Goal: Transaction & Acquisition: Book appointment/travel/reservation

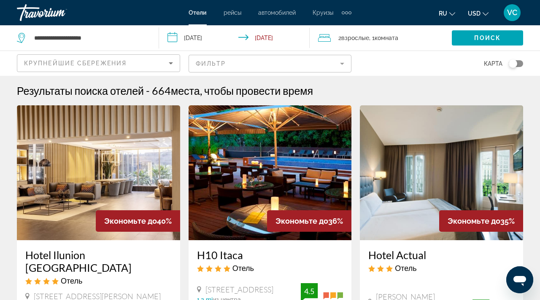
click at [343, 15] on div "Extra navigation items" at bounding box center [347, 12] width 10 height 13
click at [340, 23] on link "деятельность" at bounding box center [325, 28] width 47 height 15
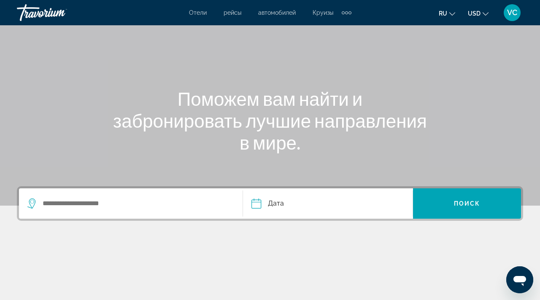
scroll to position [52, 0]
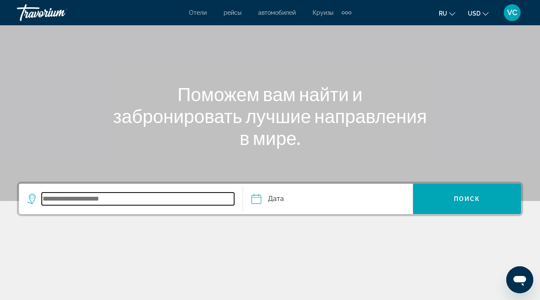
click at [88, 196] on input "Search widget" at bounding box center [138, 199] width 192 height 13
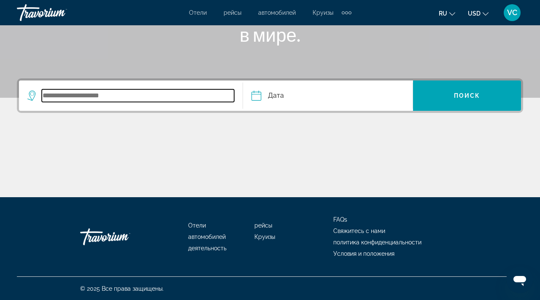
scroll to position [156, 0]
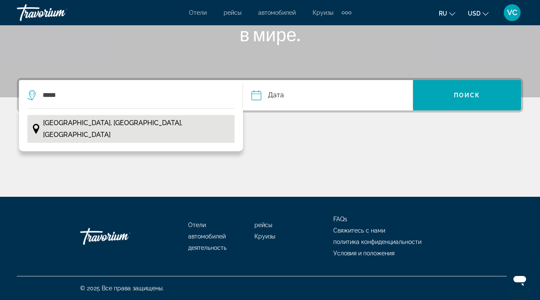
click at [110, 118] on span "[GEOGRAPHIC_DATA], [GEOGRAPHIC_DATA], [GEOGRAPHIC_DATA]" at bounding box center [137, 129] width 188 height 24
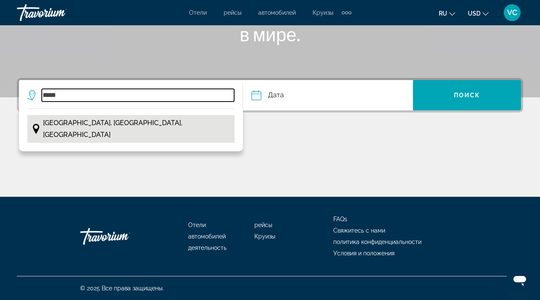
type input "**********"
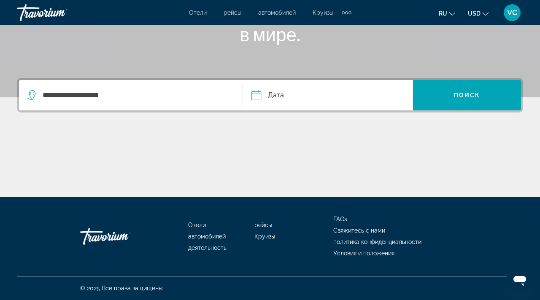
click at [279, 94] on input "Date" at bounding box center [291, 96] width 84 height 33
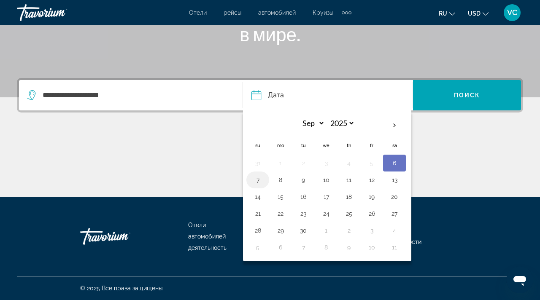
click at [260, 182] on button "7" at bounding box center [257, 180] width 13 height 12
type input "**********"
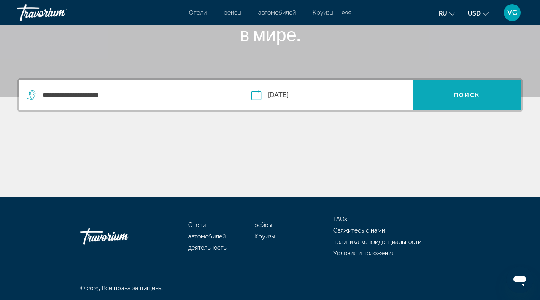
click at [452, 97] on span "Search widget" at bounding box center [467, 95] width 108 height 20
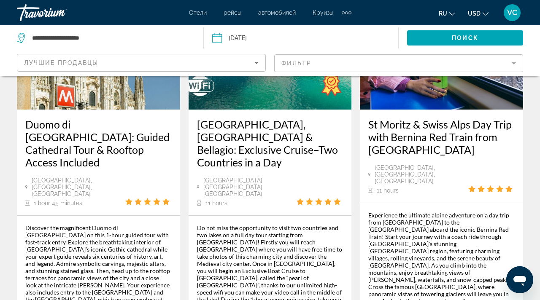
scroll to position [1553, 0]
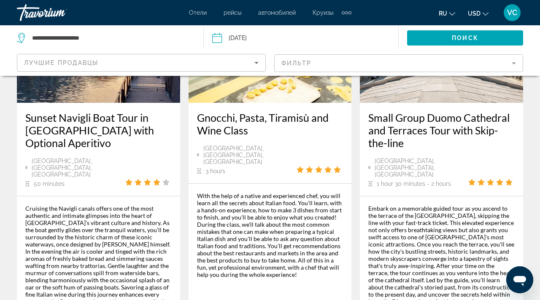
scroll to position [1546, 0]
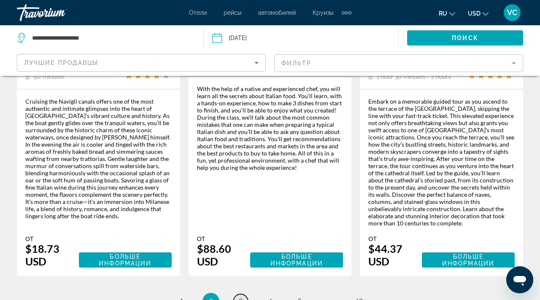
click at [243, 294] on link "page 3" at bounding box center [240, 301] width 15 height 15
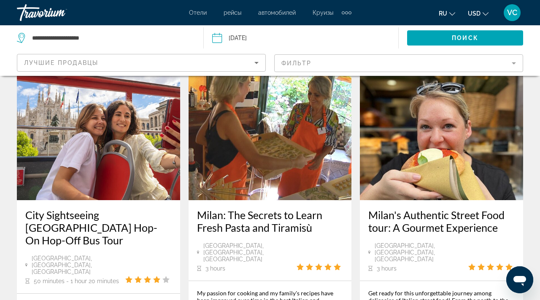
scroll to position [44, 0]
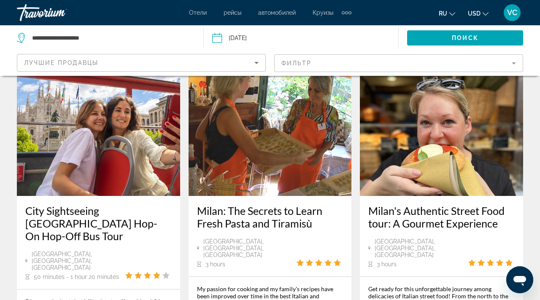
click at [232, 14] on span "рейсы" at bounding box center [233, 12] width 18 height 7
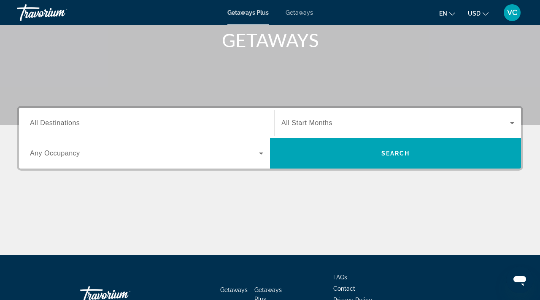
click at [59, 120] on span "All Destinations" at bounding box center [55, 122] width 50 height 7
click at [59, 120] on input "Destination All Destinations" at bounding box center [146, 124] width 233 height 10
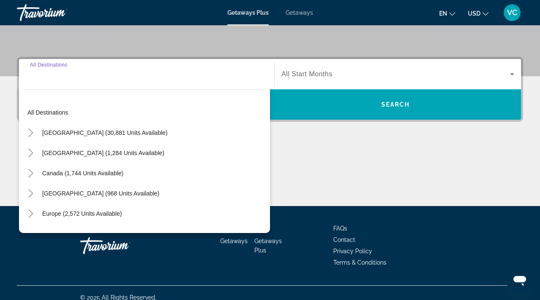
scroll to position [186, 0]
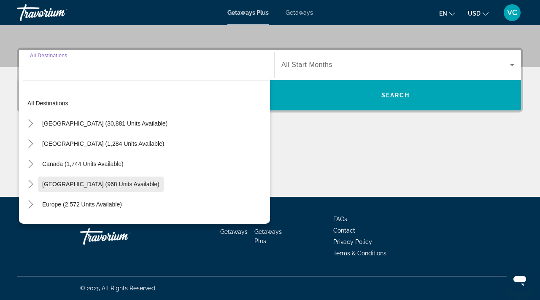
click at [69, 177] on span "Search widget" at bounding box center [101, 184] width 126 height 20
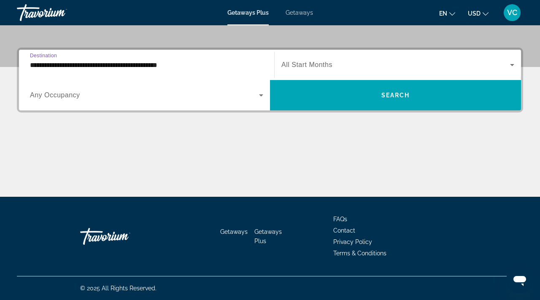
click at [61, 66] on input "**********" at bounding box center [146, 65] width 233 height 10
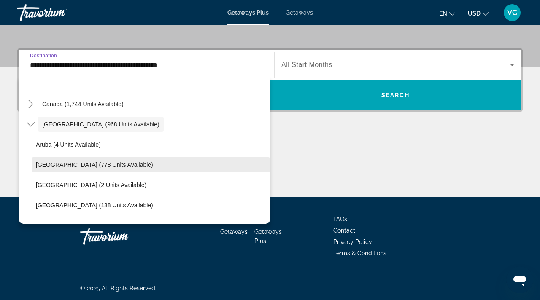
scroll to position [60, 0]
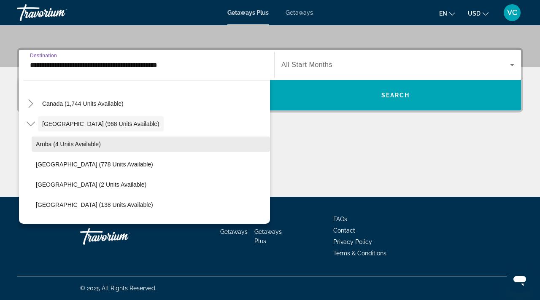
click at [65, 146] on span "Aruba (4 units available)" at bounding box center [68, 144] width 65 height 7
type input "**********"
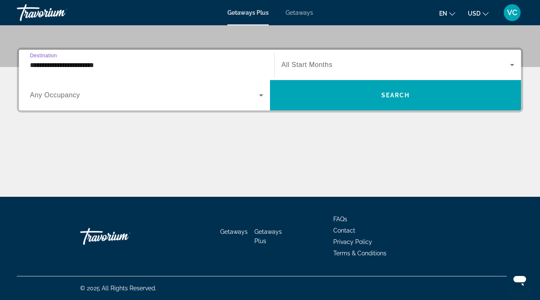
click at [300, 67] on span "All Start Months" at bounding box center [306, 64] width 51 height 7
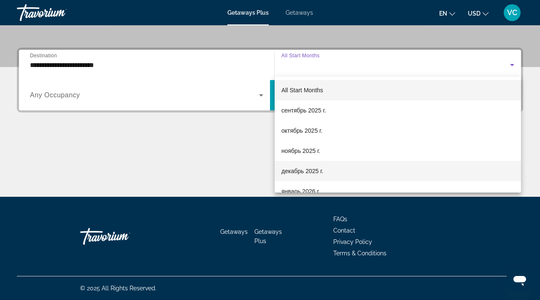
click at [305, 178] on mat-option "декабрь 2025 г." at bounding box center [398, 171] width 246 height 20
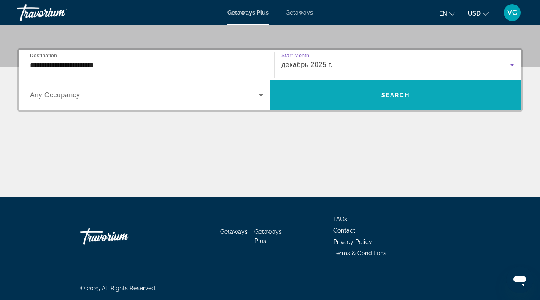
click at [374, 91] on span "Search widget" at bounding box center [395, 95] width 251 height 20
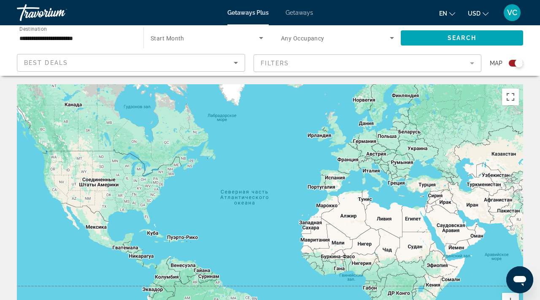
click at [189, 36] on span "Search widget" at bounding box center [205, 38] width 108 height 10
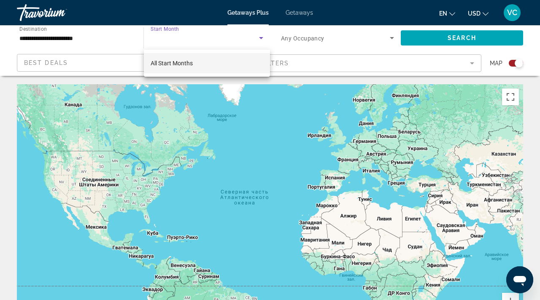
click at [182, 71] on mat-option "All Start Months" at bounding box center [207, 63] width 126 height 20
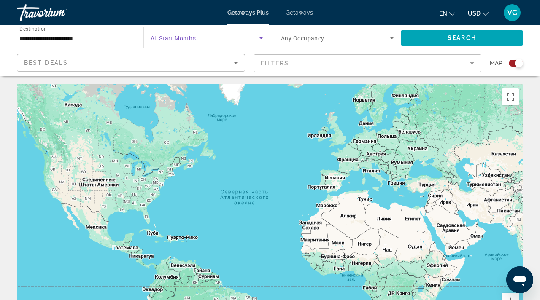
click at [308, 43] on div "Search widget" at bounding box center [337, 38] width 113 height 24
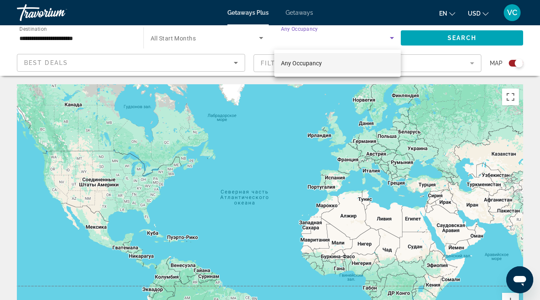
click at [305, 62] on span "Any Occupancy" at bounding box center [301, 63] width 41 height 7
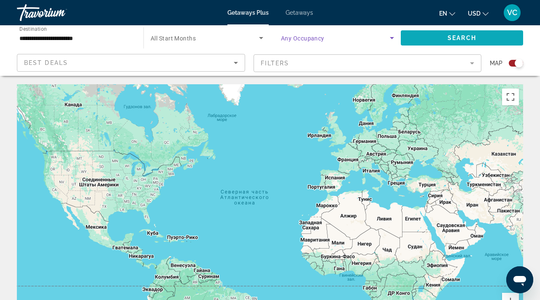
click at [456, 38] on span "Search" at bounding box center [462, 38] width 29 height 7
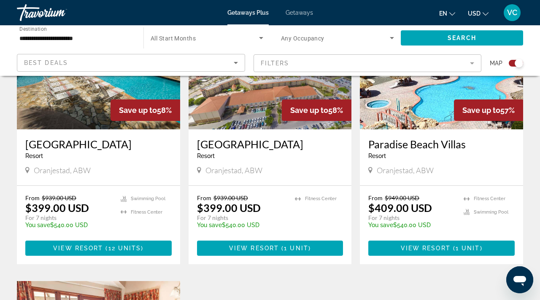
scroll to position [375, 0]
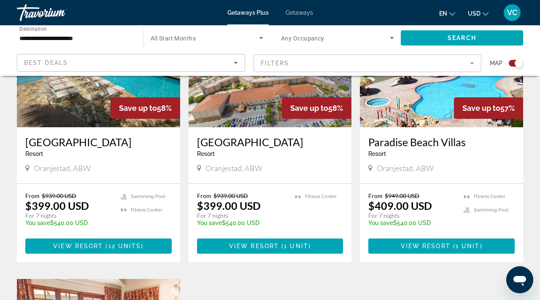
click at [300, 59] on mat-form-field "Filters" at bounding box center [368, 63] width 228 height 18
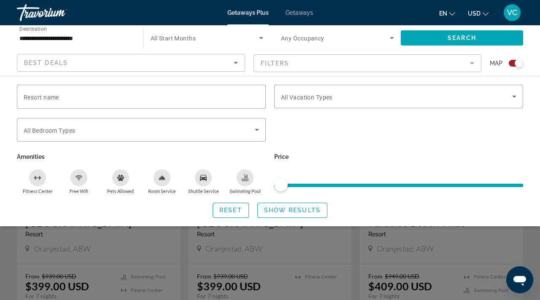
scroll to position [292, 0]
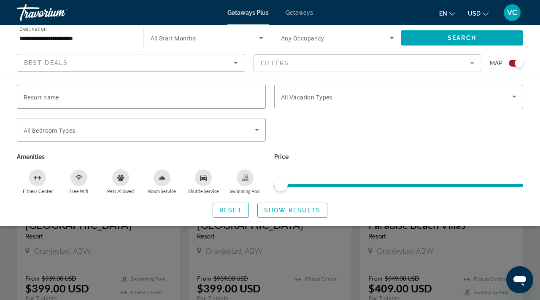
click at [136, 61] on div "Best Deals" at bounding box center [129, 63] width 210 height 10
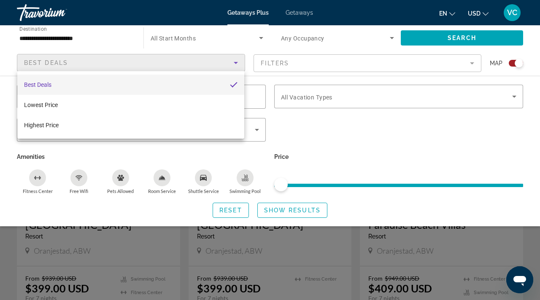
click at [386, 146] on div at bounding box center [270, 150] width 540 height 300
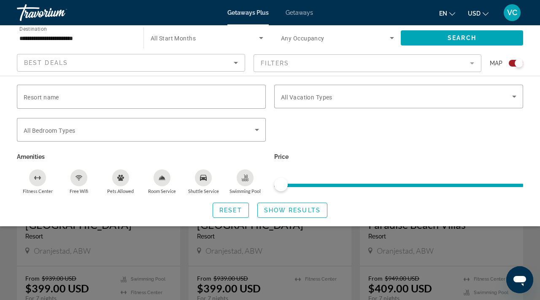
click at [93, 60] on div "Best Deals" at bounding box center [129, 63] width 210 height 10
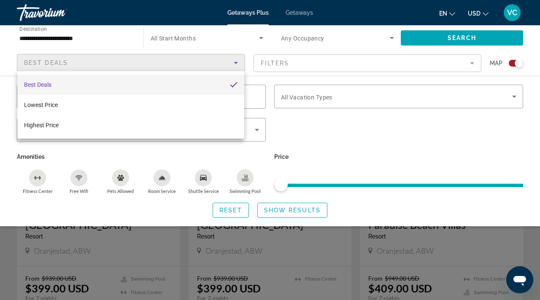
click at [302, 76] on div at bounding box center [270, 150] width 540 height 300
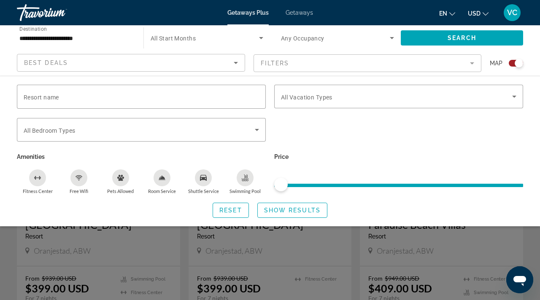
click at [298, 57] on mat-form-field "Filters" at bounding box center [368, 63] width 228 height 18
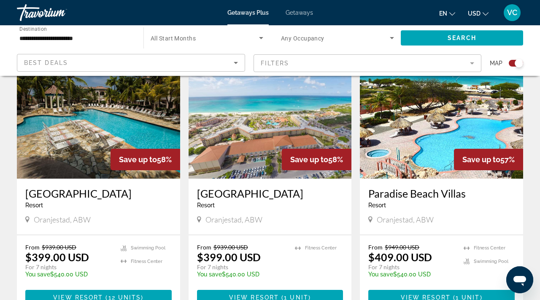
scroll to position [321, 0]
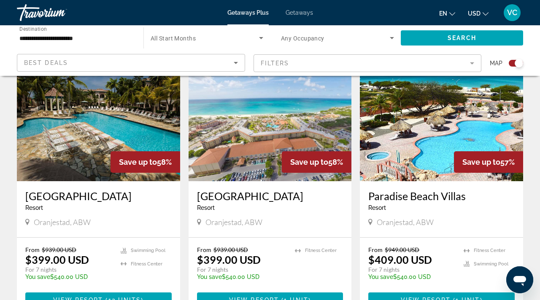
click at [269, 162] on img "Main content" at bounding box center [270, 113] width 163 height 135
